Goal: Information Seeking & Learning: Learn about a topic

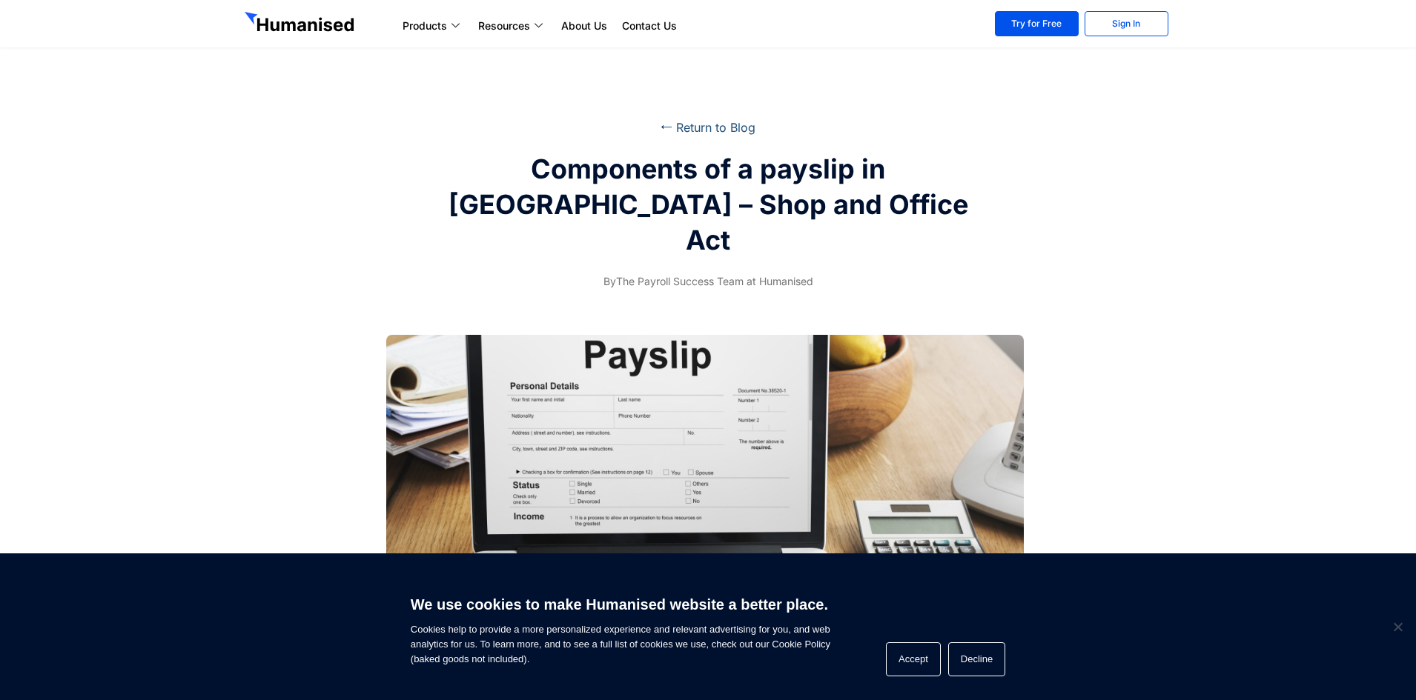
click at [706, 130] on link "⭠ Return to Blog" at bounding box center [707, 127] width 95 height 15
